Goal: Transaction & Acquisition: Purchase product/service

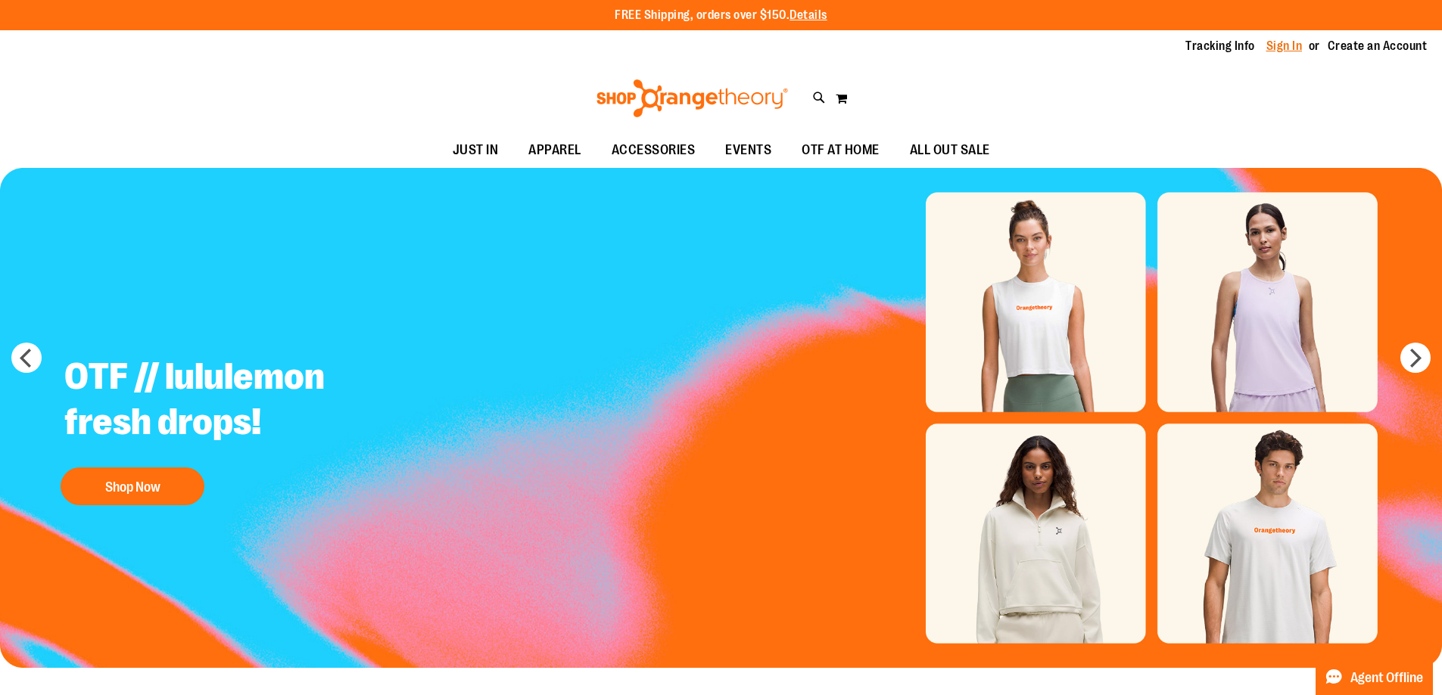
click at [1268, 44] on link "Sign In" at bounding box center [1284, 46] width 36 height 17
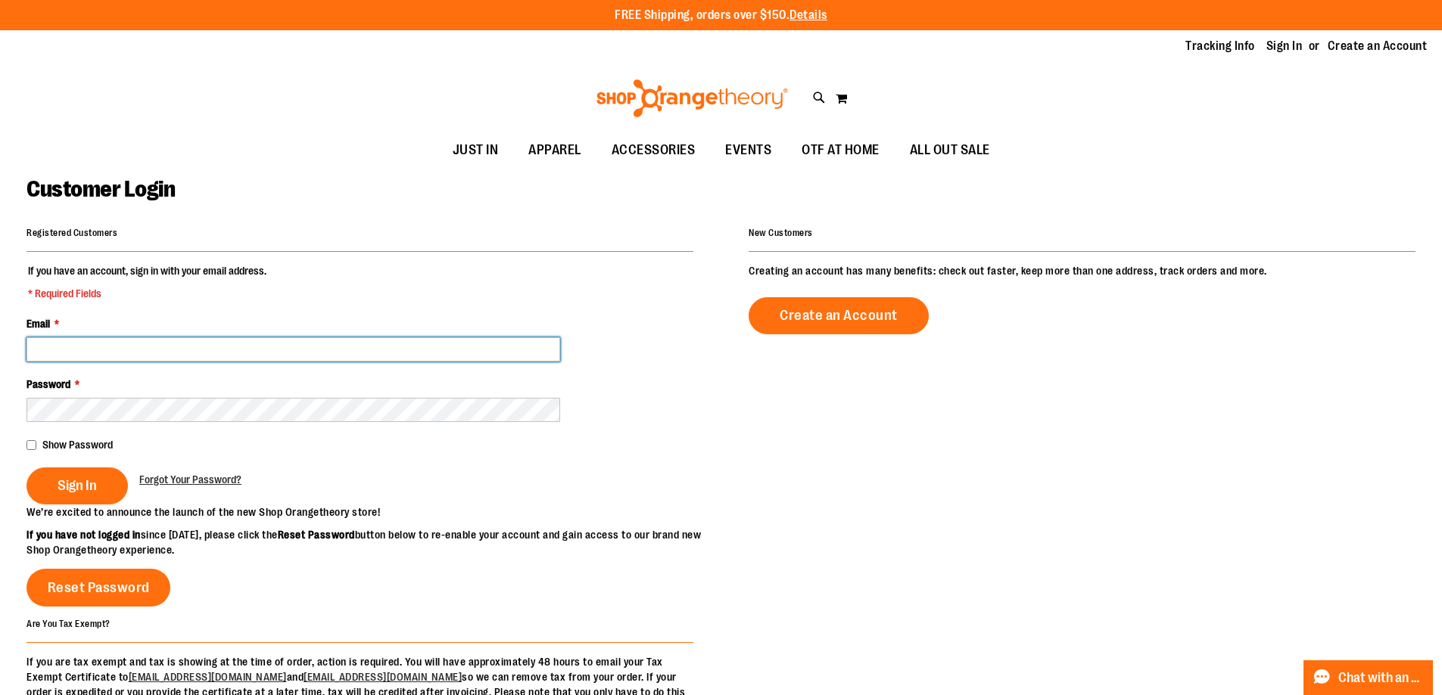
click at [353, 353] on input "Email *" at bounding box center [293, 350] width 534 height 24
type input "**********"
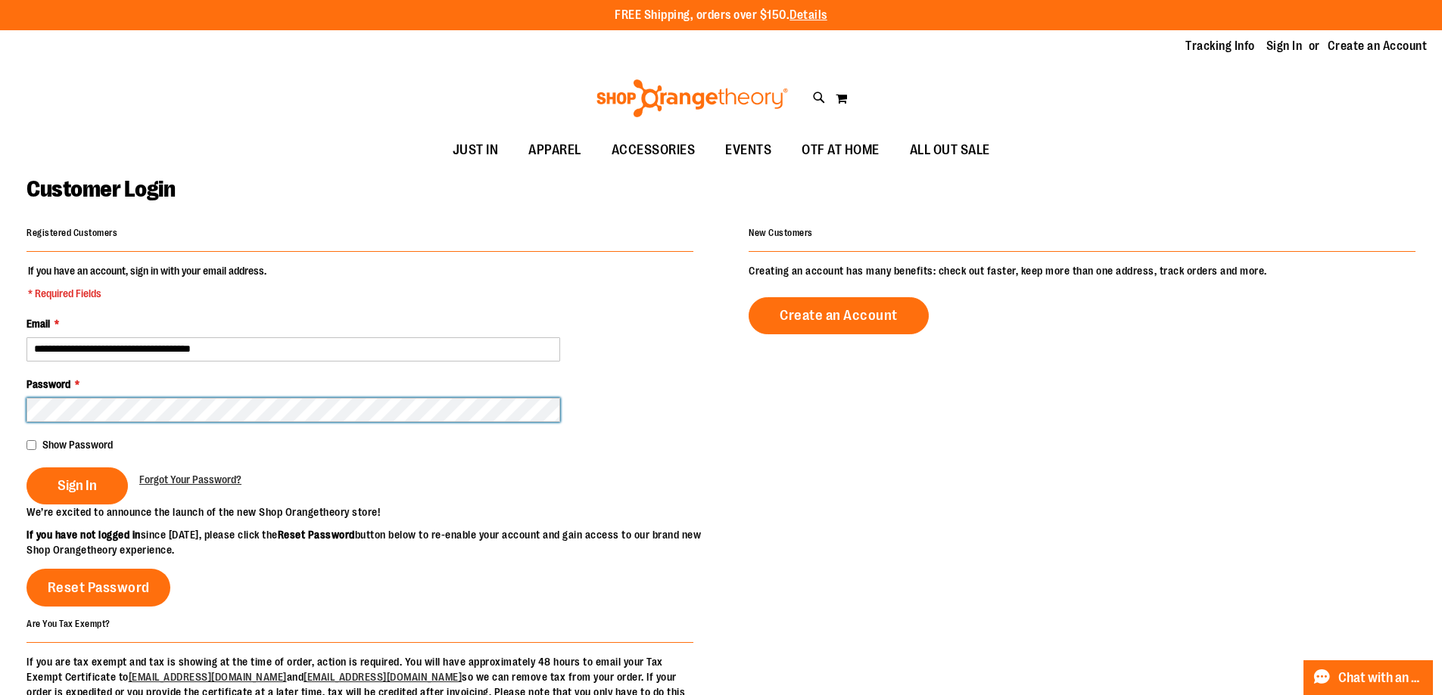
click at [26, 468] on button "Sign In" at bounding box center [76, 486] width 101 height 37
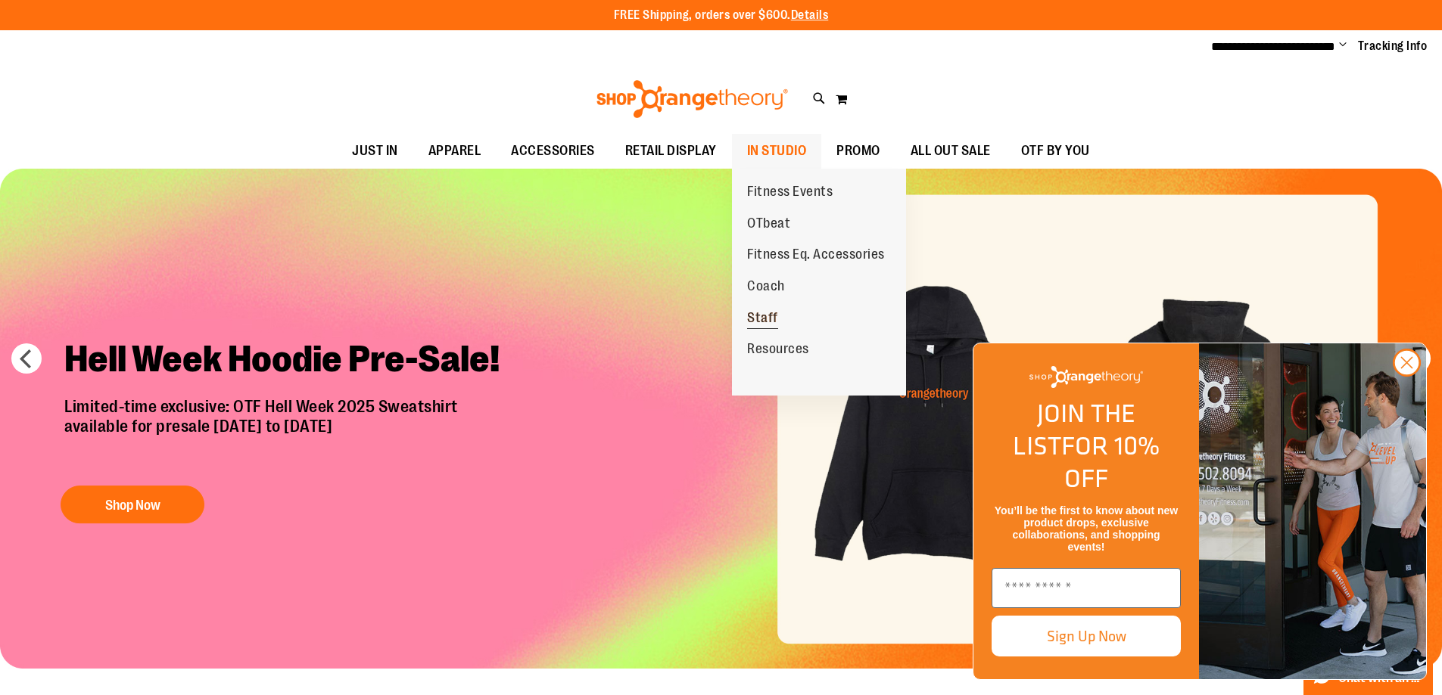
click at [756, 322] on span "Staff" at bounding box center [762, 319] width 31 height 19
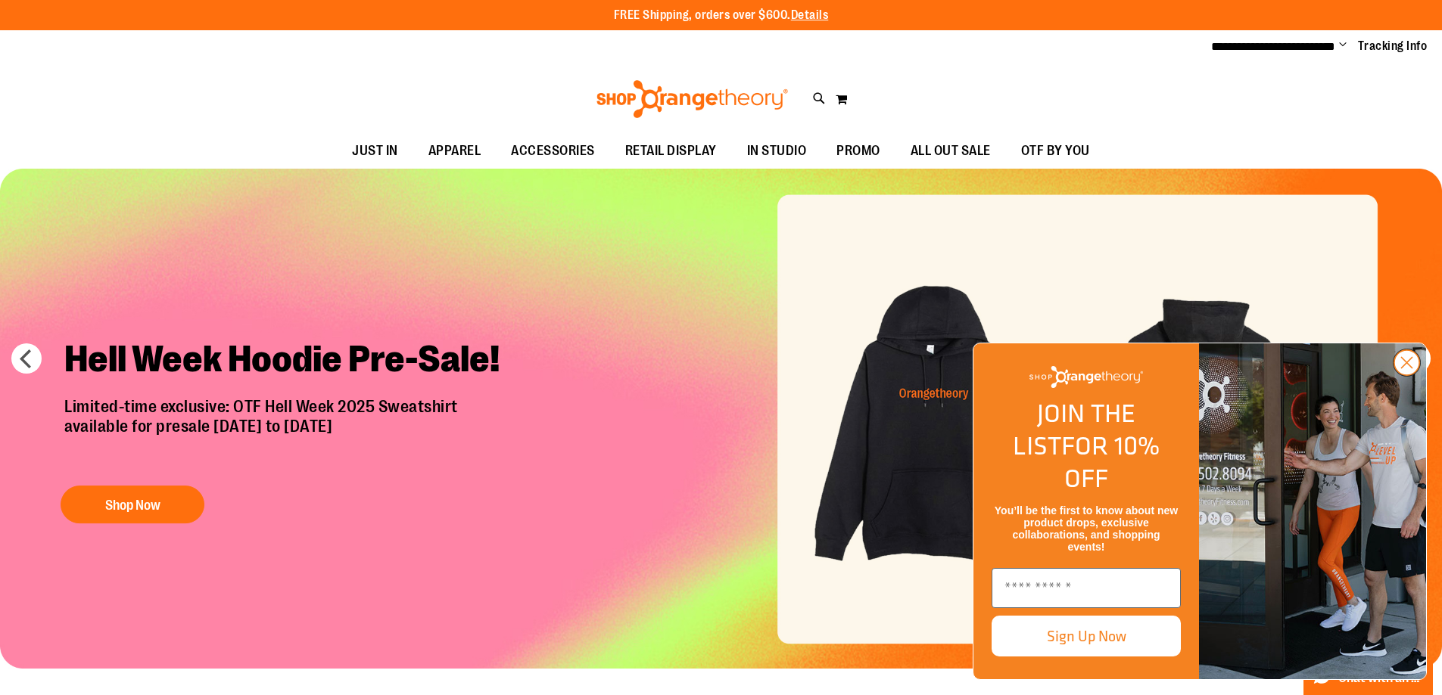
click at [1401, 375] on circle "Close dialog" at bounding box center [1406, 362] width 25 height 25
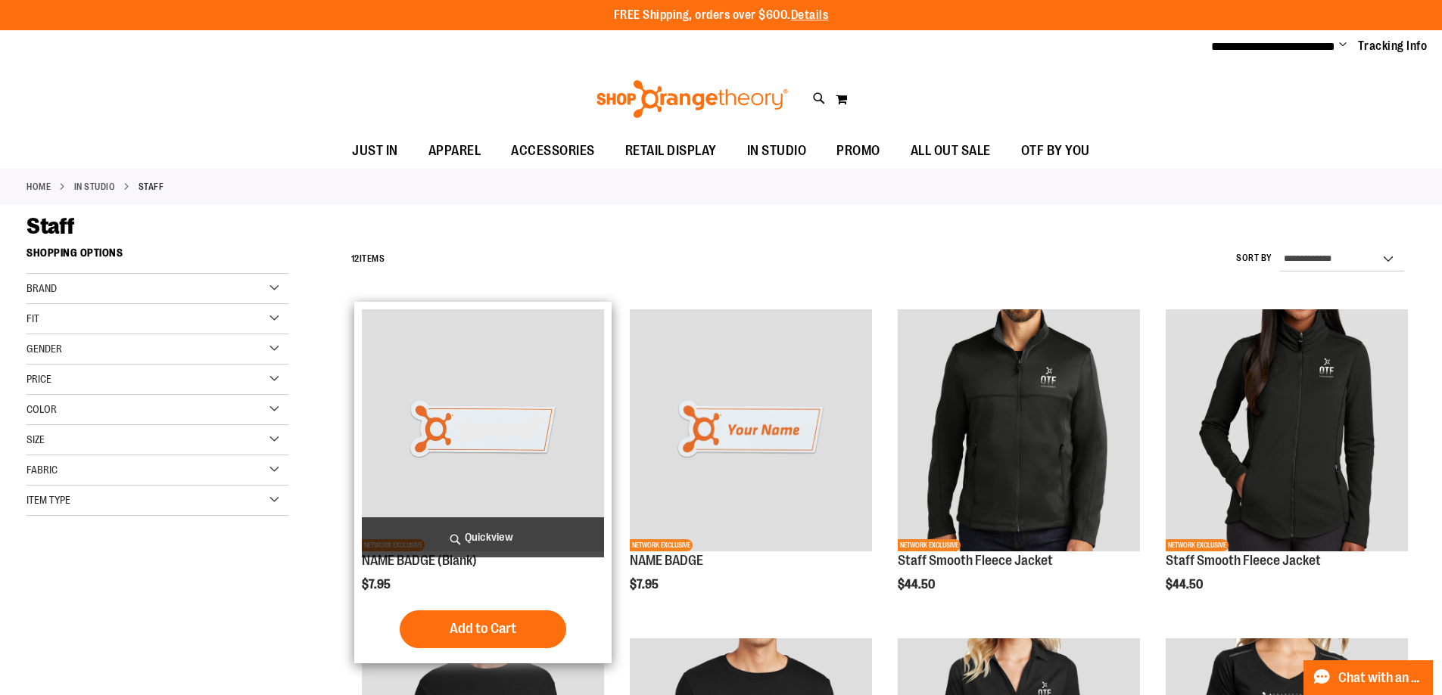
click at [532, 399] on img "product" at bounding box center [483, 431] width 242 height 242
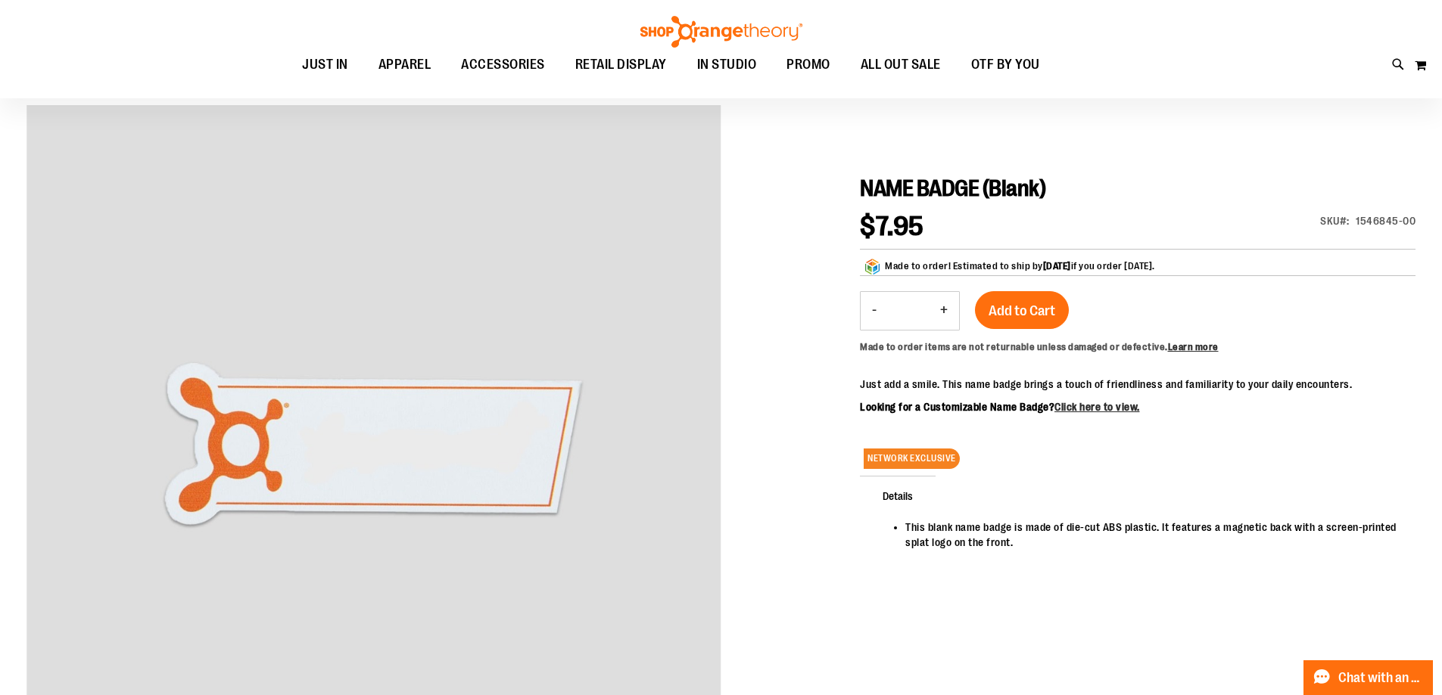
scroll to position [151, 0]
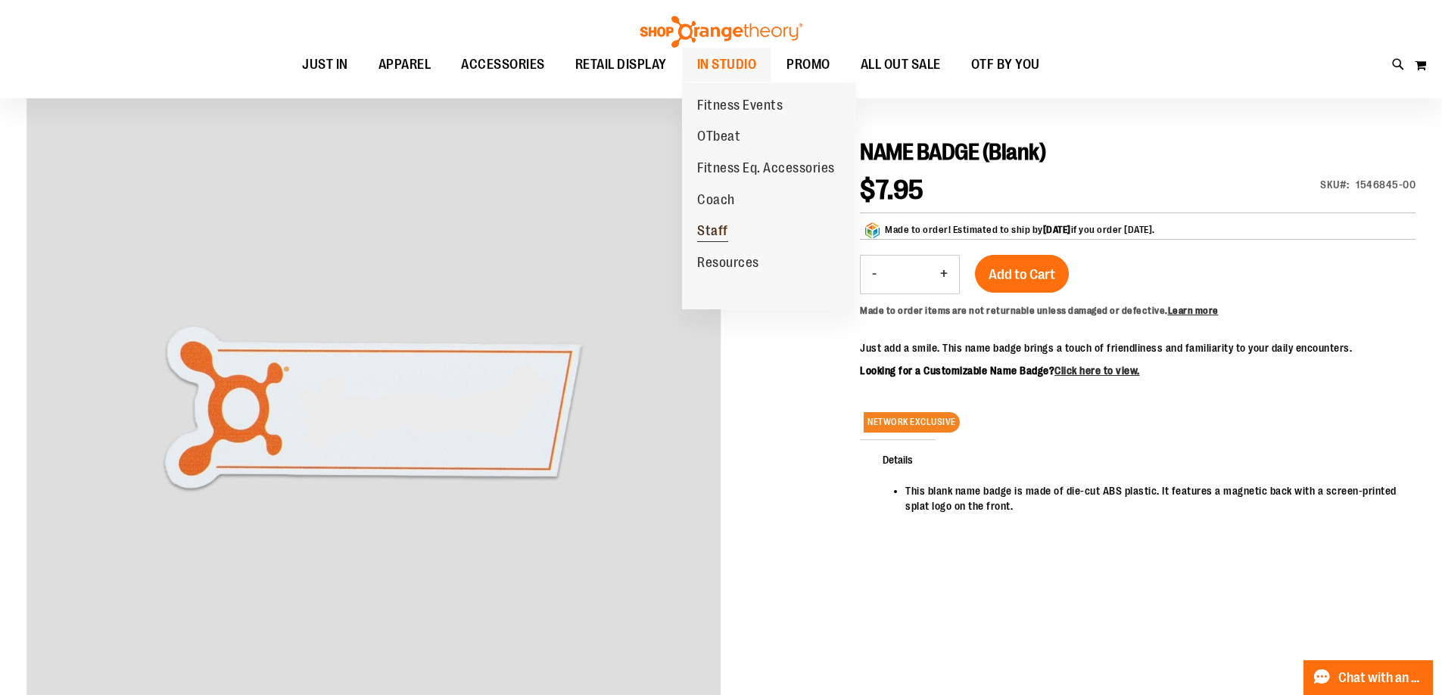
click at [723, 226] on span "Staff" at bounding box center [712, 232] width 31 height 19
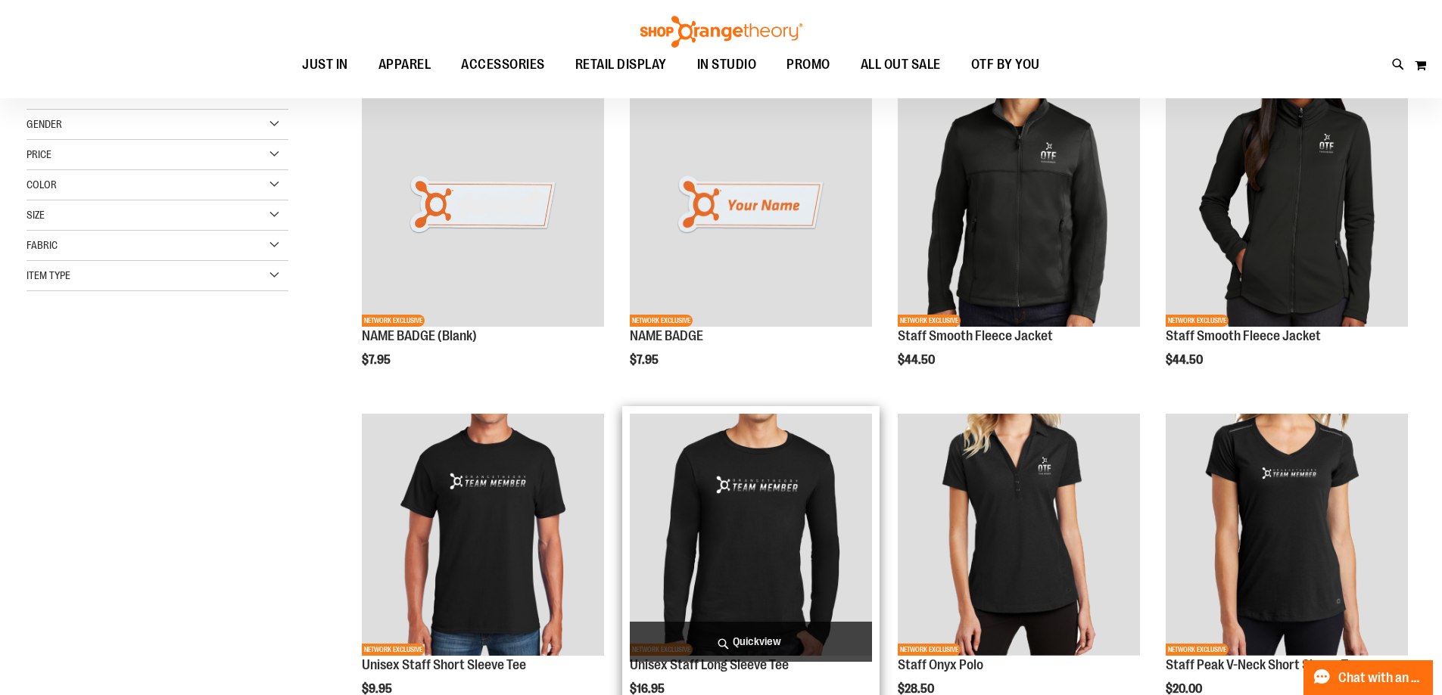
scroll to position [302, 0]
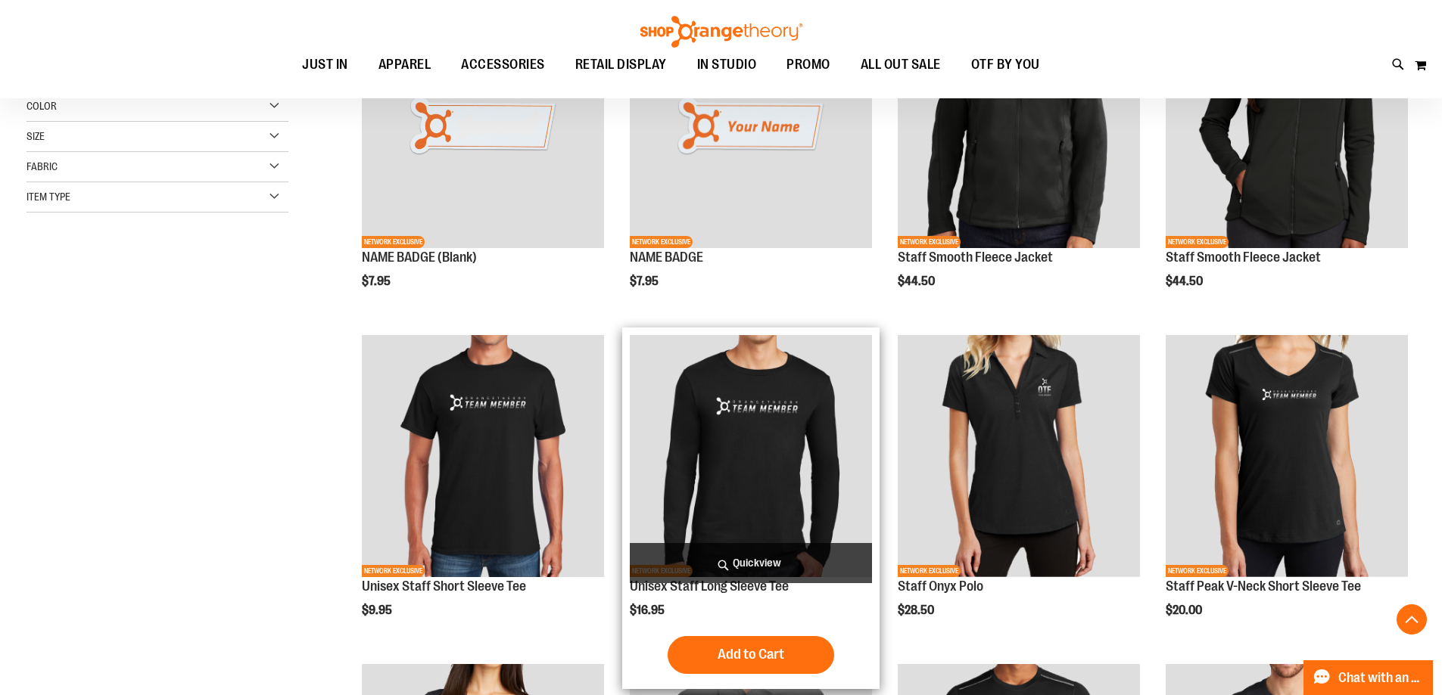
click at [746, 431] on img "product" at bounding box center [751, 456] width 242 height 242
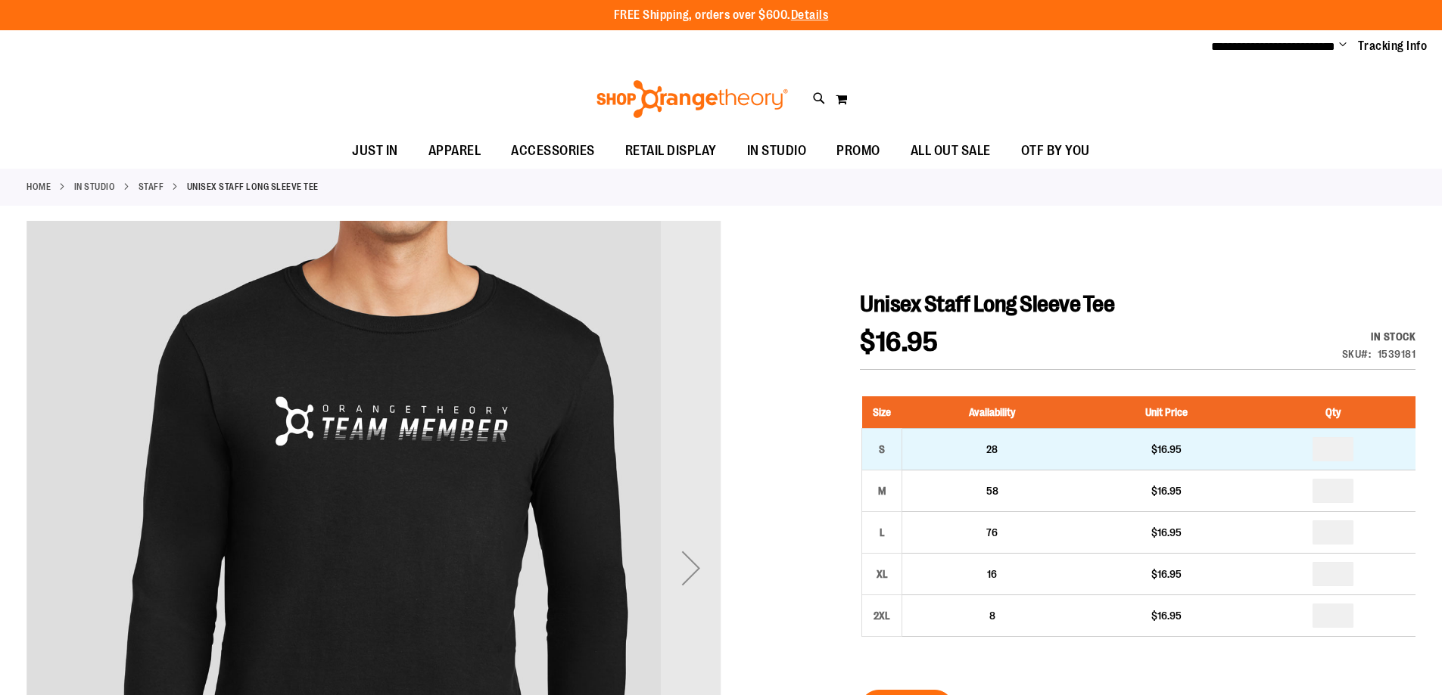
click at [964, 452] on td "28" at bounding box center [992, 449] width 180 height 42
click at [885, 454] on div "S" at bounding box center [881, 449] width 23 height 23
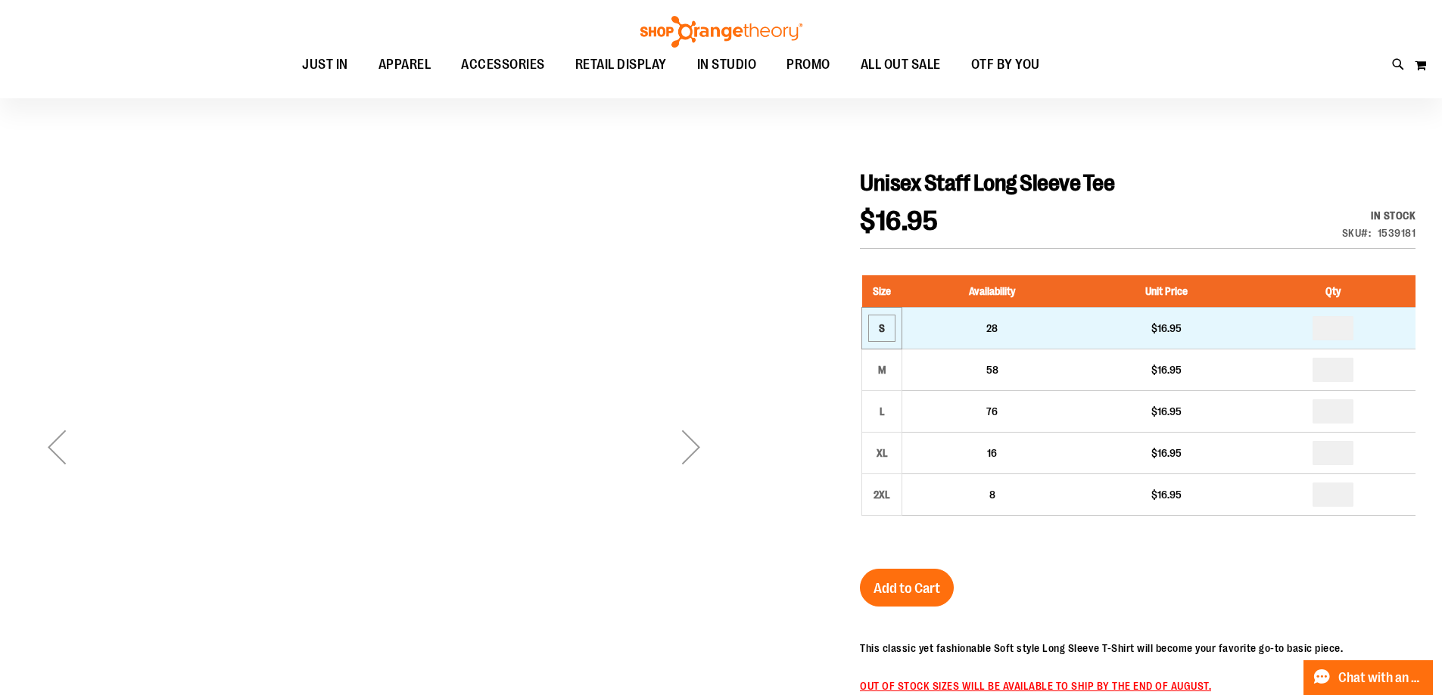
scroll to position [151, 0]
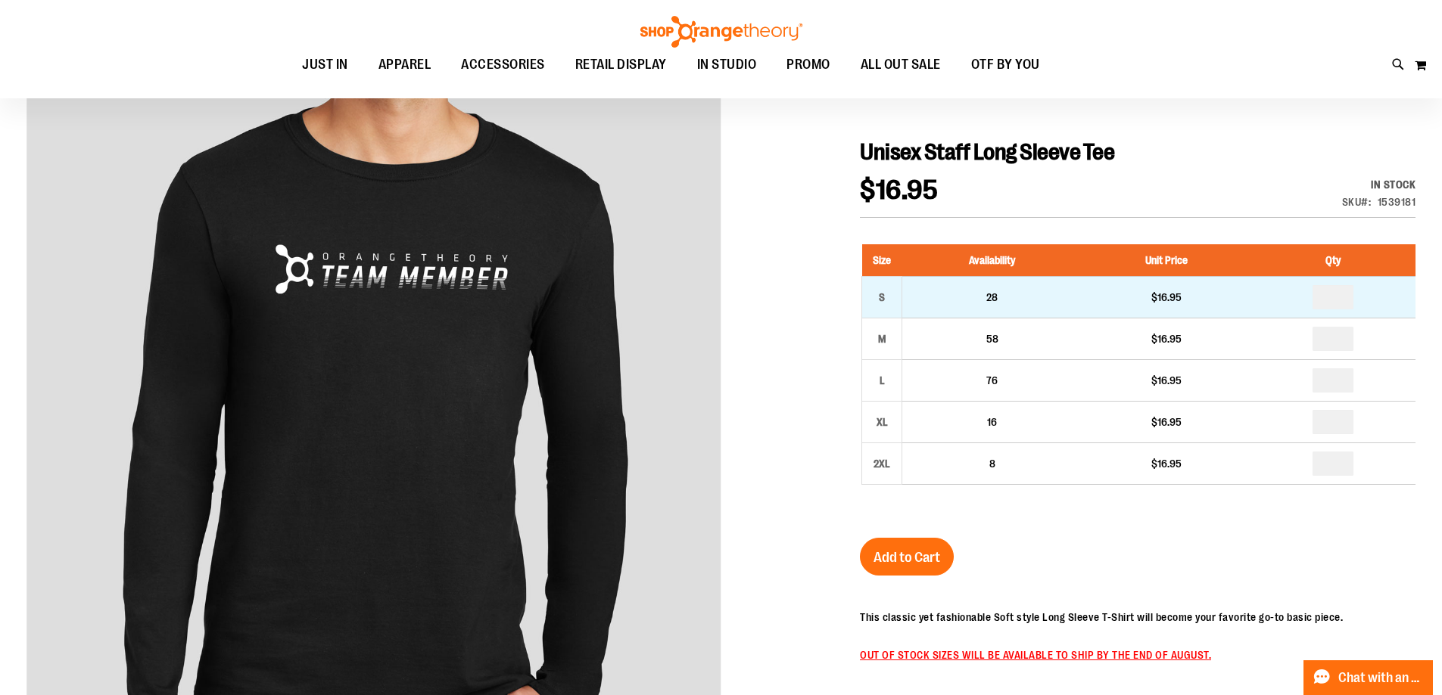
click at [971, 306] on td "28" at bounding box center [992, 297] width 180 height 42
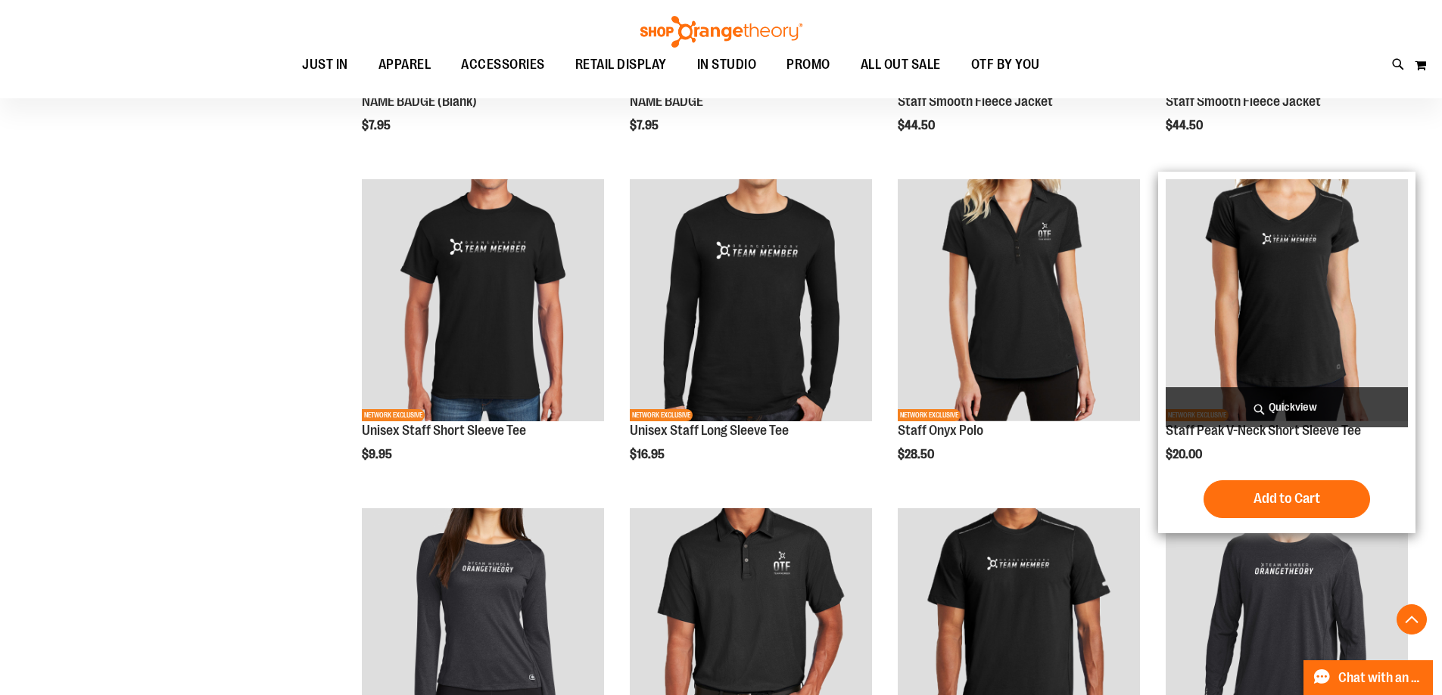
scroll to position [453, 0]
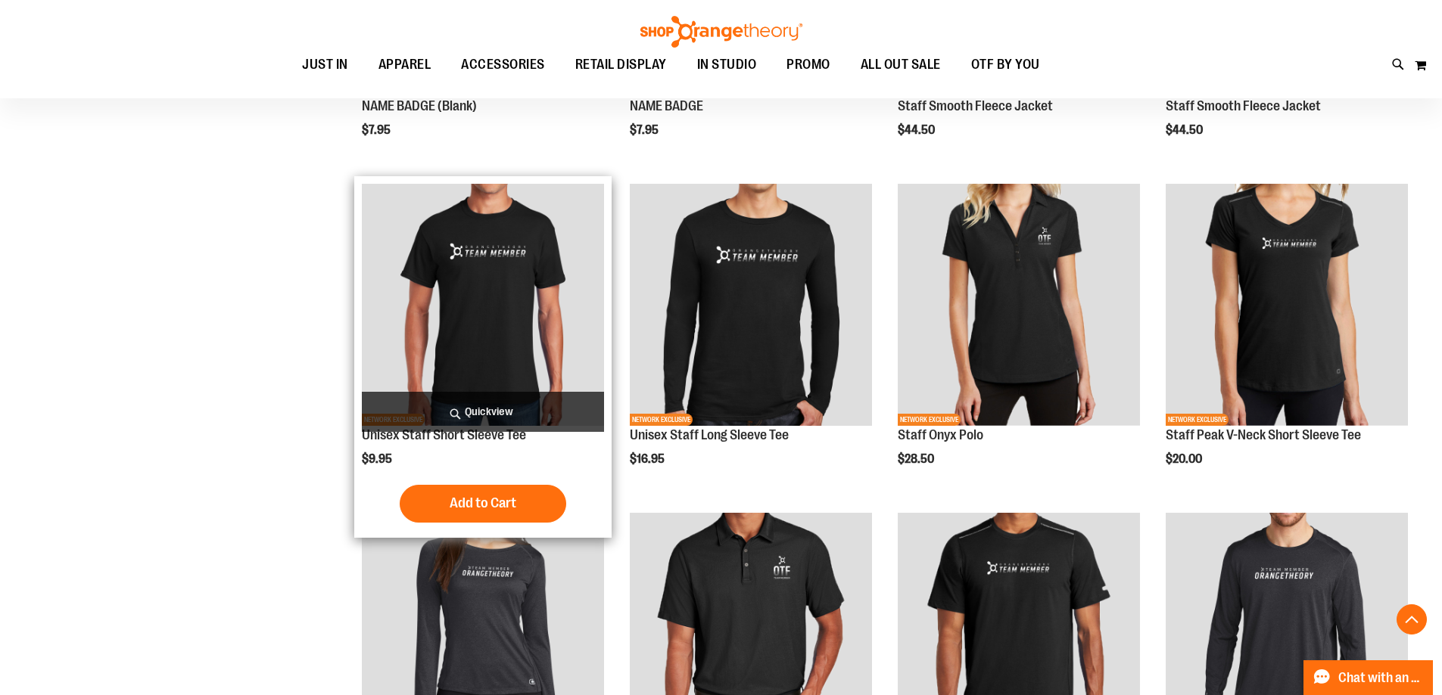
click at [477, 247] on img "product" at bounding box center [483, 305] width 242 height 242
click at [512, 272] on img "product" at bounding box center [483, 305] width 242 height 242
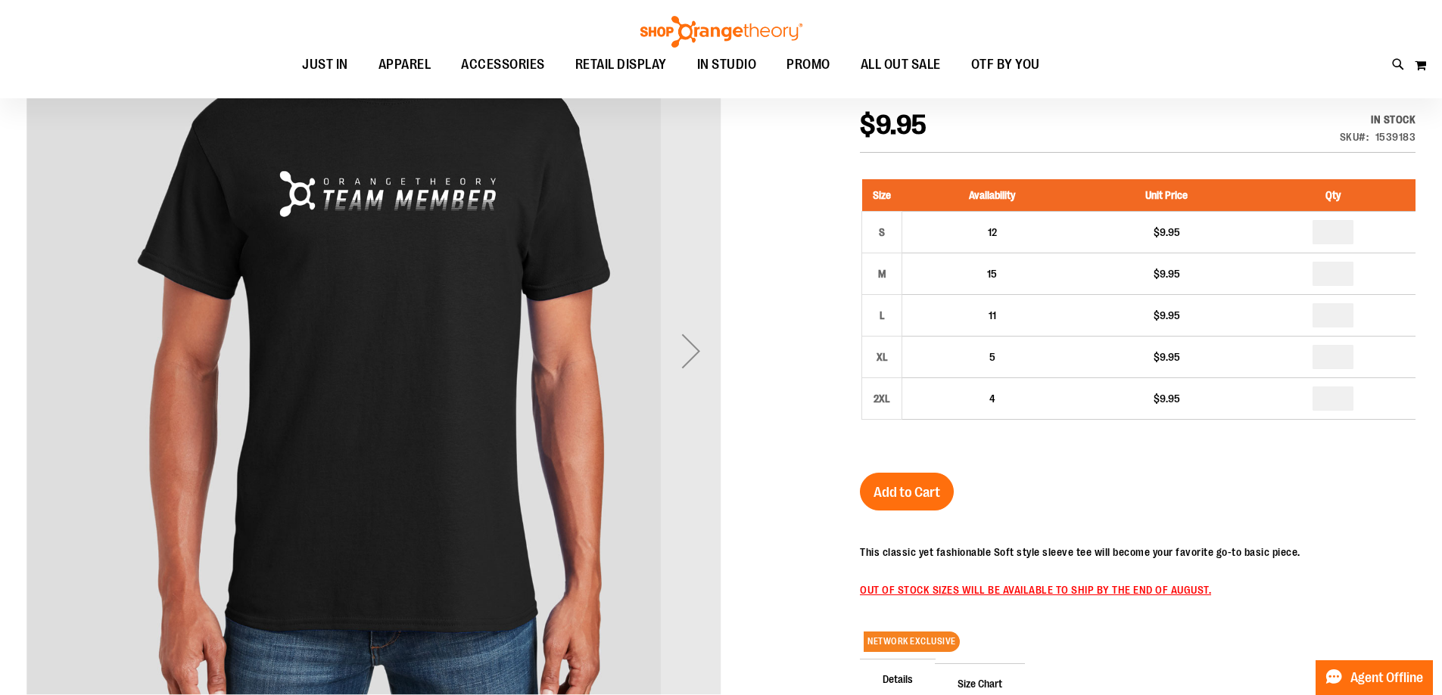
scroll to position [150, 0]
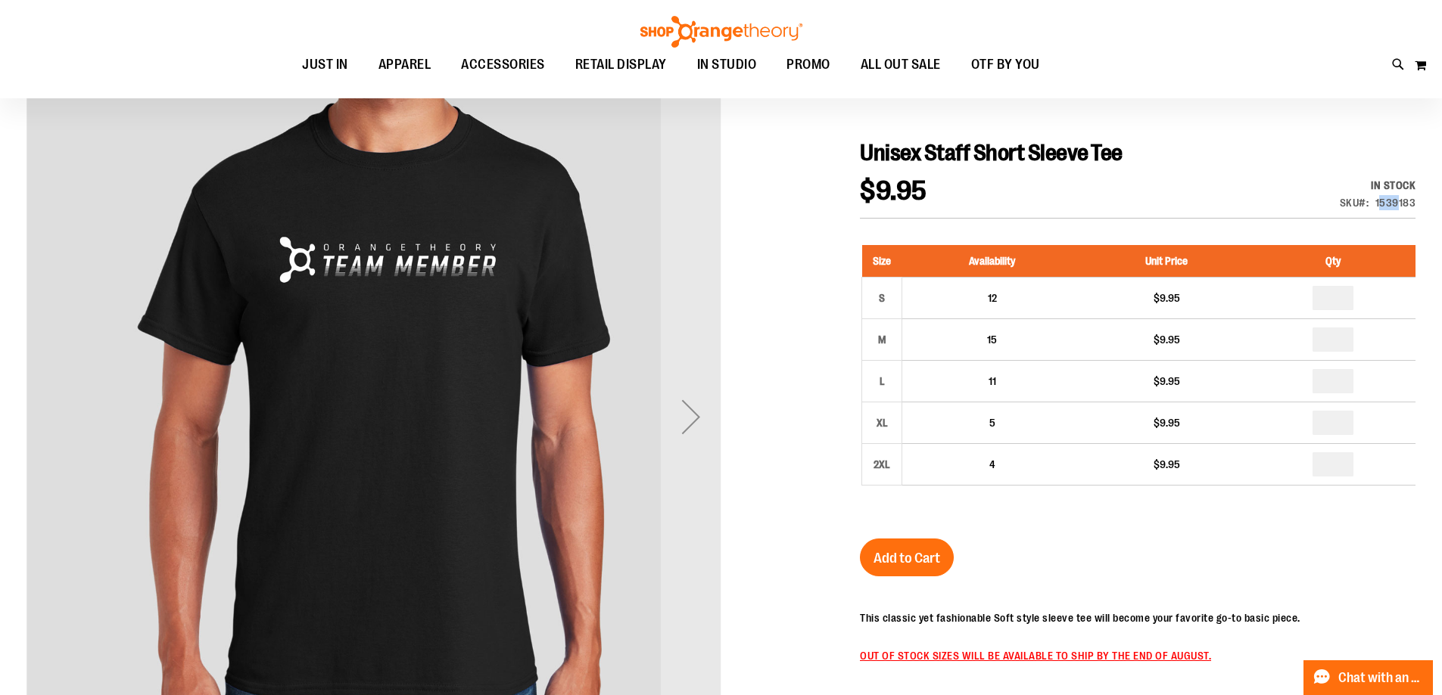
drag, startPoint x: 1375, startPoint y: 198, endPoint x: 1396, endPoint y: 205, distance: 22.5
click at [1396, 205] on div "1539183" at bounding box center [1395, 202] width 41 height 15
click at [1241, 182] on div "$9.95 In stock Only %1 left SKU 1539183" at bounding box center [1137, 198] width 555 height 41
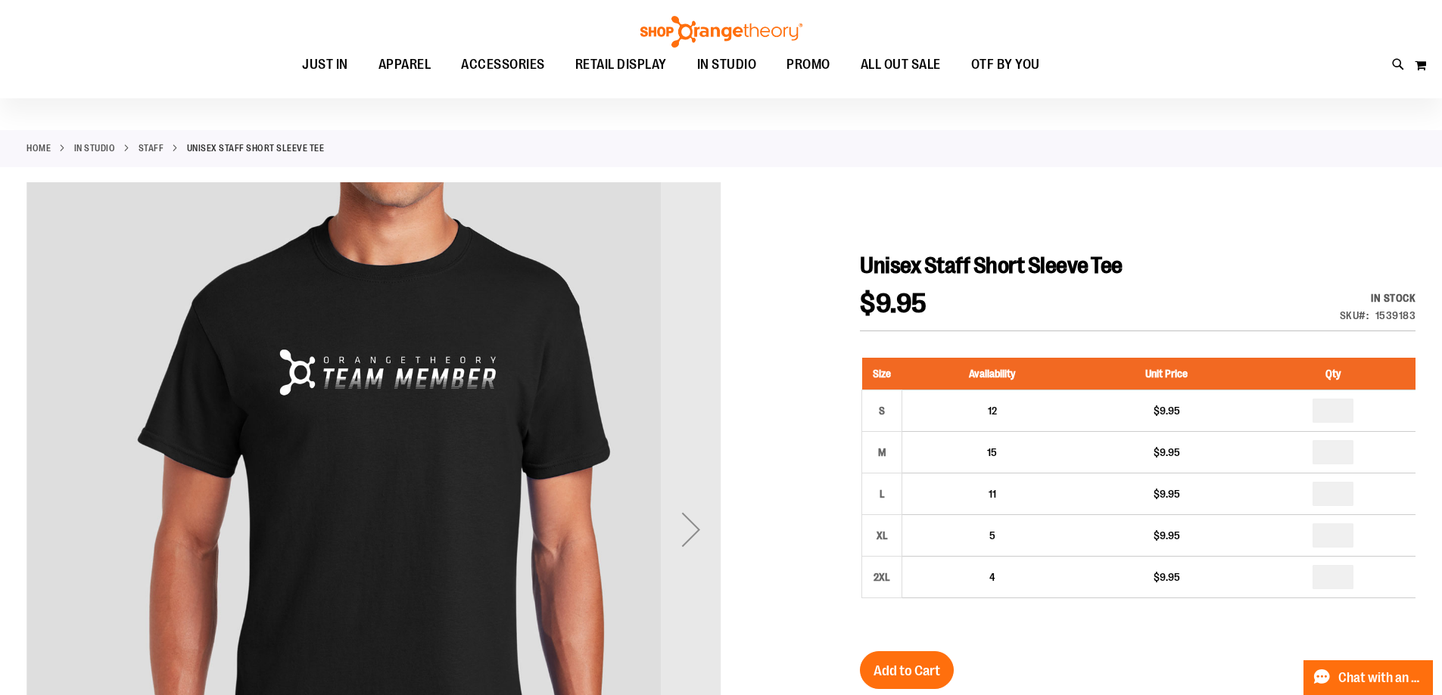
scroll to position [0, 0]
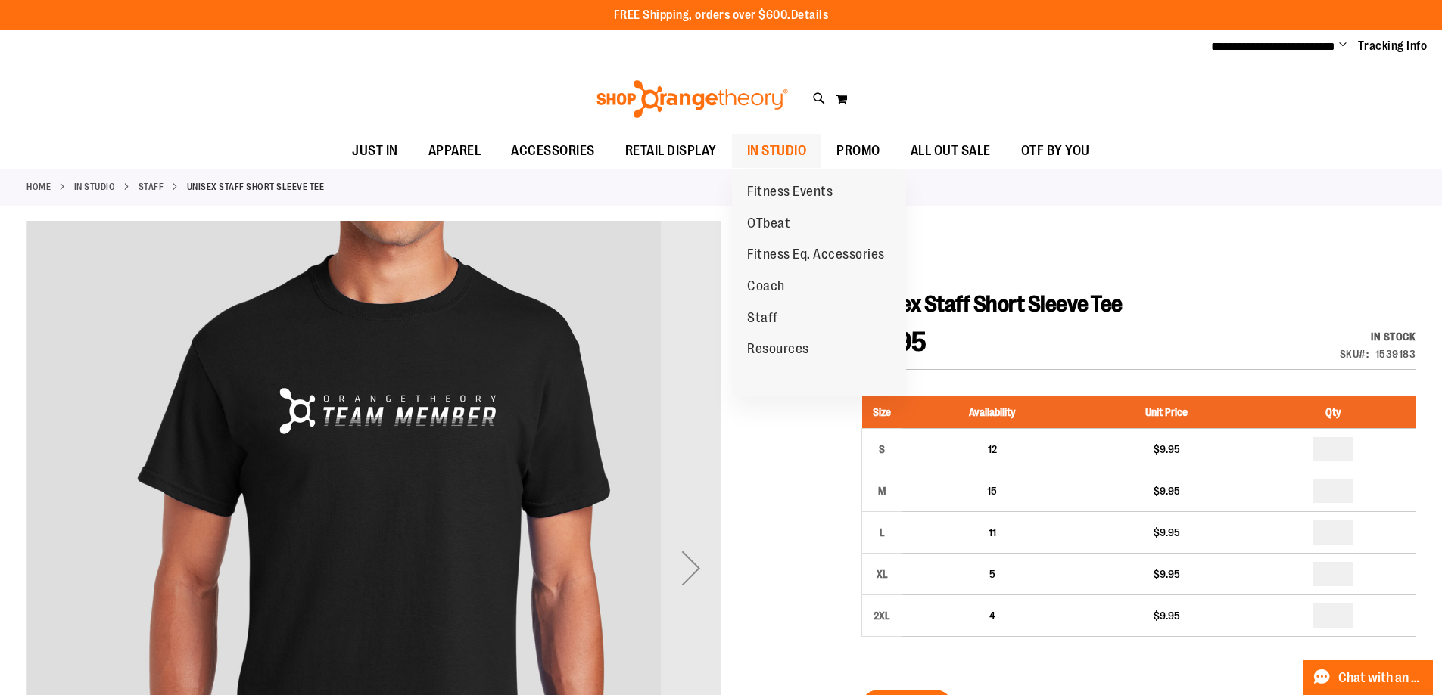
click at [798, 144] on span "IN STUDIO" at bounding box center [777, 151] width 60 height 34
click at [778, 308] on link "Staff" at bounding box center [762, 319] width 61 height 32
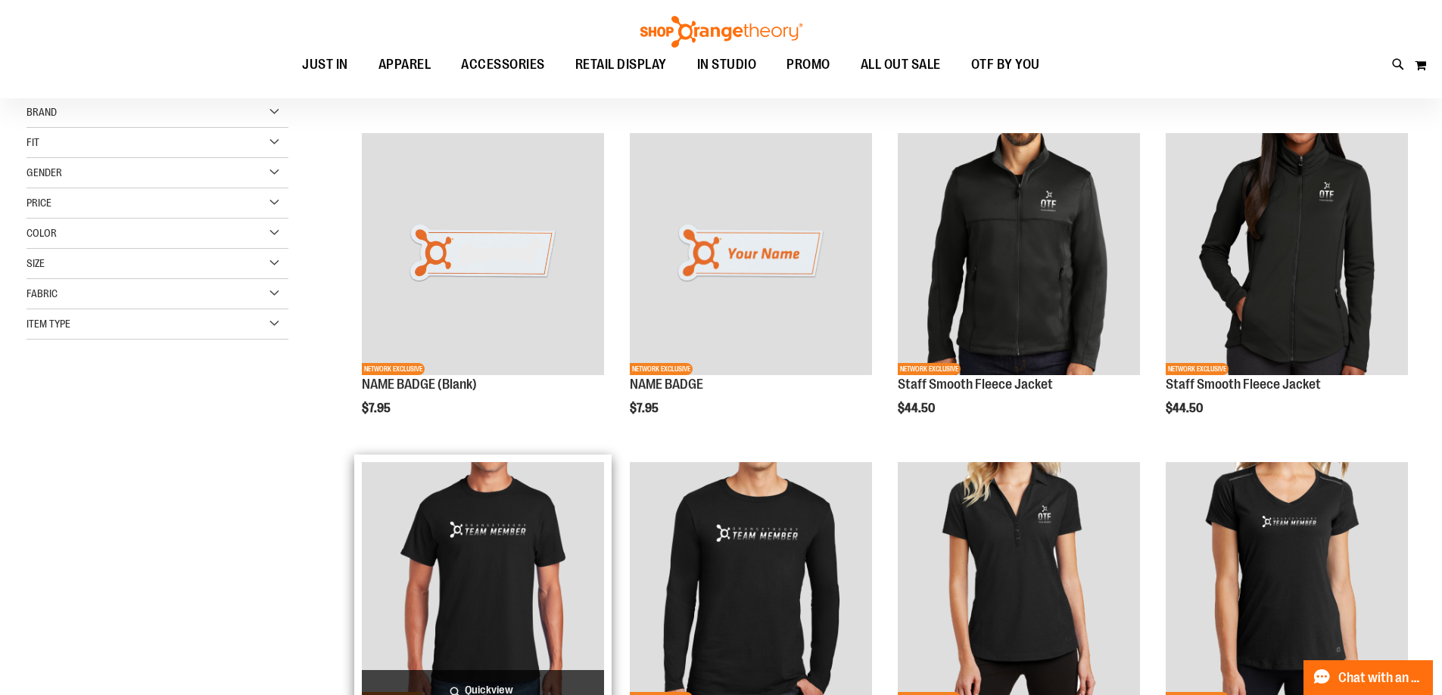
scroll to position [75, 0]
